Goal: Transaction & Acquisition: Subscribe to service/newsletter

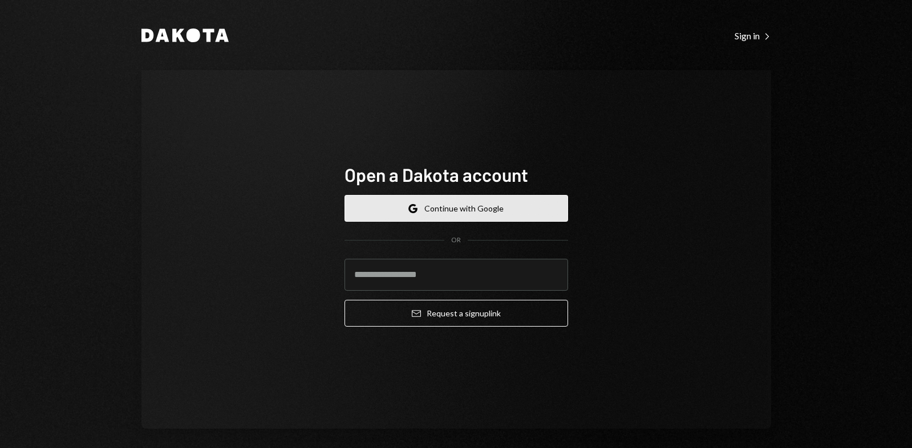
click at [488, 217] on button "Google Continue with Google" at bounding box center [457, 208] width 224 height 27
